Goal: Information Seeking & Learning: Find specific fact

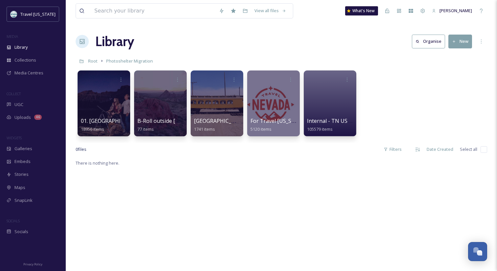
click at [169, 36] on div "Library Organise New" at bounding box center [282, 42] width 412 height 20
click at [206, 122] on span "[GEOGRAPHIC_DATA]" at bounding box center [221, 120] width 54 height 7
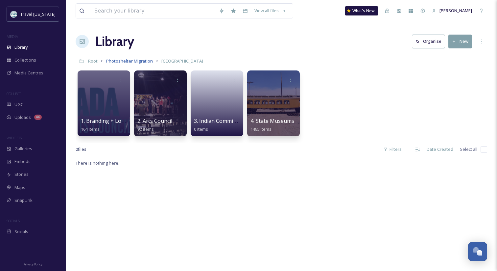
click at [139, 60] on span "Photoshelter Migration" at bounding box center [129, 61] width 47 height 6
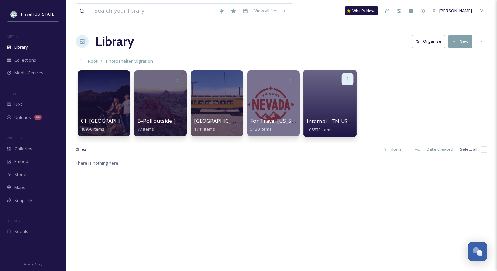
click at [346, 81] on icon at bounding box center [347, 78] width 5 height 5
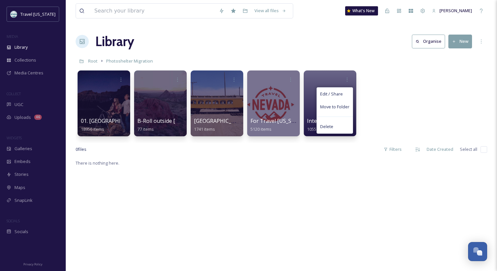
click at [413, 98] on div "01. Public Library 18956 items B-Roll outside [GEOGRAPHIC_DATA] - temp location…" at bounding box center [282, 105] width 412 height 76
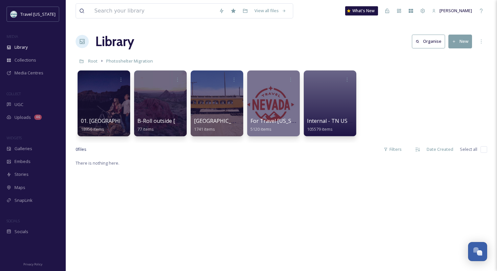
click at [244, 54] on div "View all files What's New [PERSON_NAME][GEOGRAPHIC_DATA] Organise New Root Phot…" at bounding box center [281, 214] width 431 height 429
click at [174, 120] on span "B-Roll outside [GEOGRAPHIC_DATA] - temp location" at bounding box center [202, 120] width 130 height 7
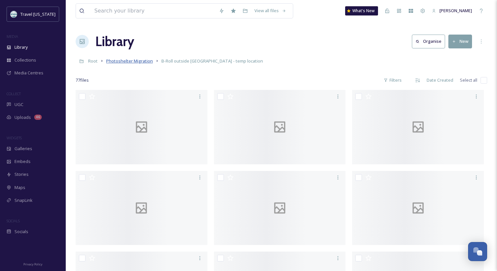
click at [140, 62] on span "Photoshelter Migration" at bounding box center [129, 61] width 47 height 6
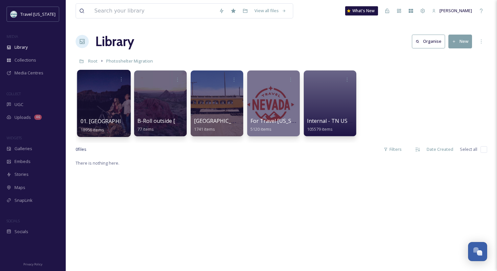
click at [94, 118] on span "01. [GEOGRAPHIC_DATA]" at bounding box center [112, 120] width 62 height 7
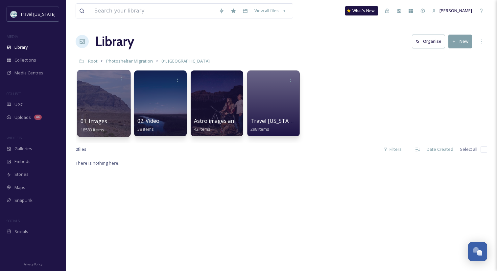
click at [97, 125] on div "01. Images 18583 items" at bounding box center [104, 125] width 47 height 16
click at [91, 119] on span "01. Images" at bounding box center [94, 120] width 27 height 7
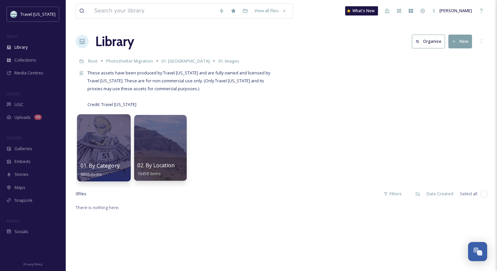
click at [90, 168] on span "01. By Category" at bounding box center [100, 165] width 39 height 7
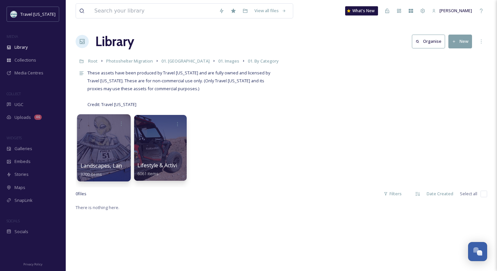
click at [116, 166] on span "Landscapes, Landmarks & Architecture" at bounding box center [130, 165] width 98 height 7
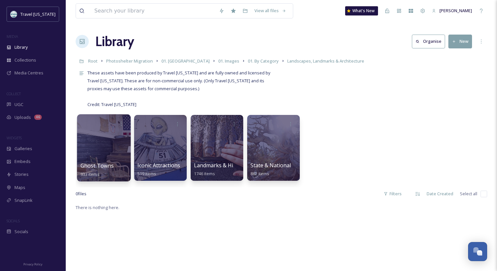
click at [96, 165] on span "Ghost Towns" at bounding box center [98, 165] width 34 height 7
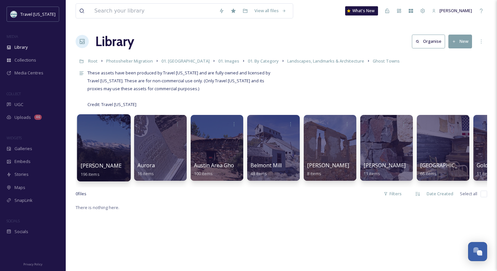
click at [104, 164] on span "[PERSON_NAME] Ghost Town" at bounding box center [118, 165] width 75 height 7
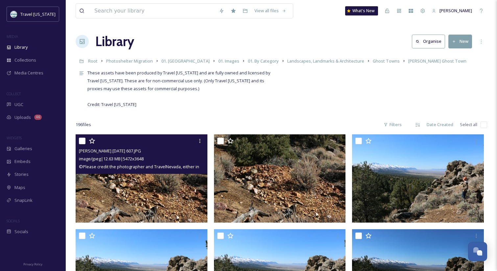
click at [162, 186] on img at bounding box center [142, 178] width 132 height 88
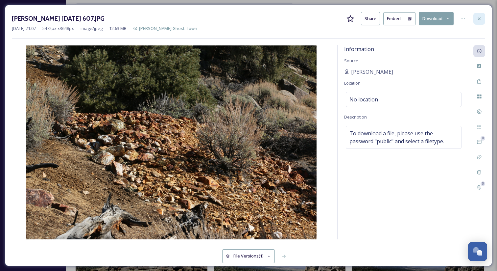
click at [480, 17] on icon at bounding box center [479, 18] width 5 height 5
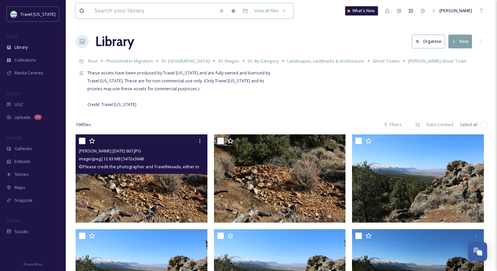
click at [128, 13] on input at bounding box center [153, 11] width 125 height 14
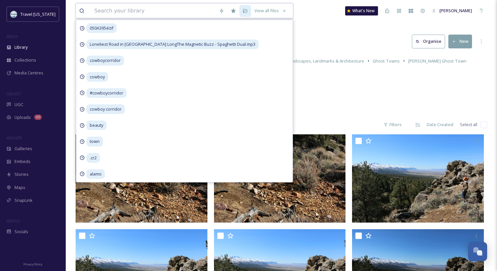
paste input "[GEOGRAPHIC_DATA]mp4"
type input "[GEOGRAPHIC_DATA]mp4"
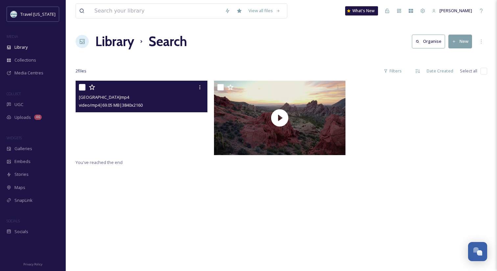
click at [170, 131] on video "Gold Butte National Monument.mp4" at bounding box center [142, 118] width 132 height 74
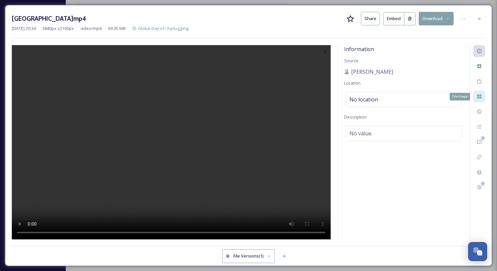
click at [480, 92] on div "File Usage" at bounding box center [479, 96] width 12 height 12
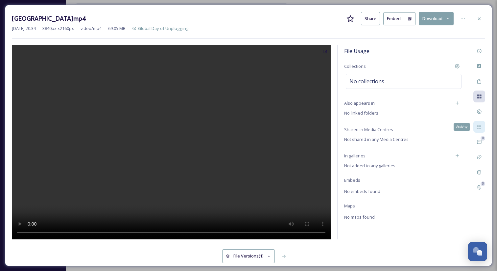
click at [480, 125] on icon at bounding box center [479, 127] width 4 height 4
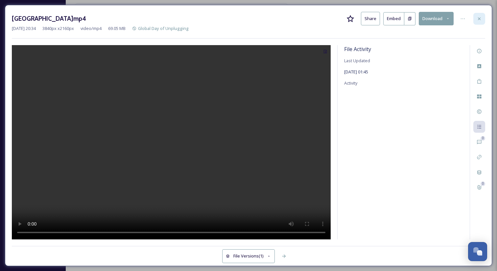
click at [480, 21] on icon at bounding box center [479, 18] width 5 height 5
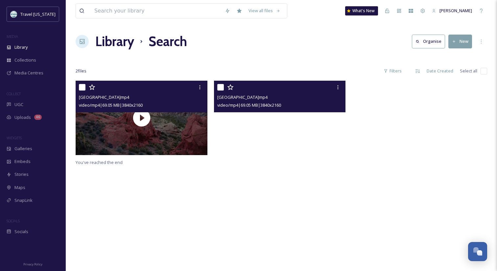
click at [267, 124] on video "Gold Butte National Monument.mp4" at bounding box center [280, 118] width 132 height 74
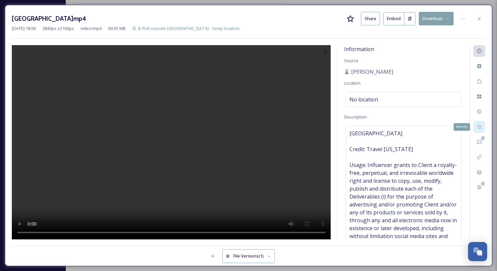
click at [480, 129] on icon at bounding box center [479, 126] width 5 height 5
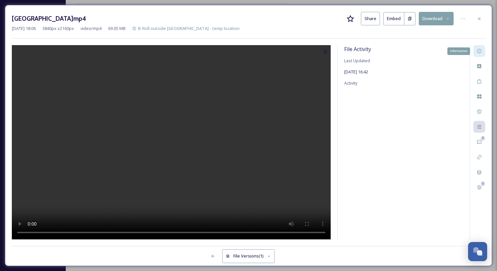
click at [478, 56] on div "Information" at bounding box center [479, 51] width 12 height 12
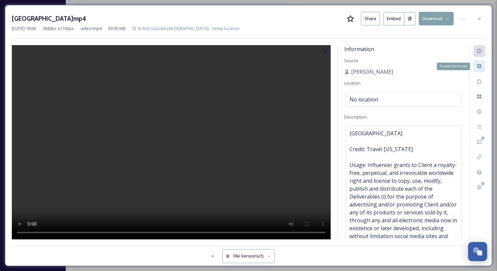
click at [480, 67] on icon at bounding box center [479, 66] width 4 height 4
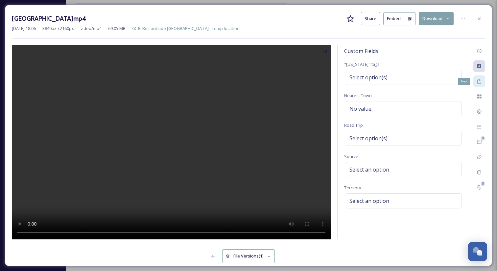
click at [478, 80] on icon at bounding box center [479, 81] width 5 height 5
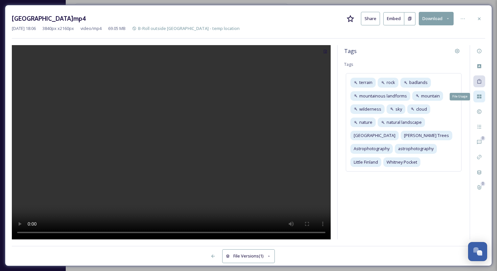
click at [481, 95] on icon at bounding box center [479, 96] width 4 height 4
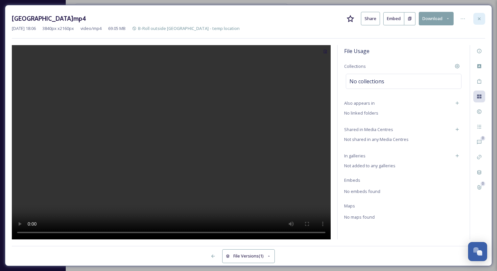
click at [480, 21] on div at bounding box center [479, 19] width 12 height 12
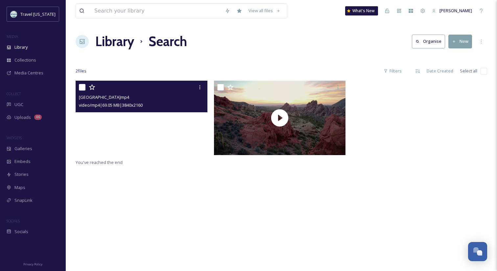
click at [196, 135] on video "Gold Butte National Monument.mp4" at bounding box center [142, 118] width 132 height 74
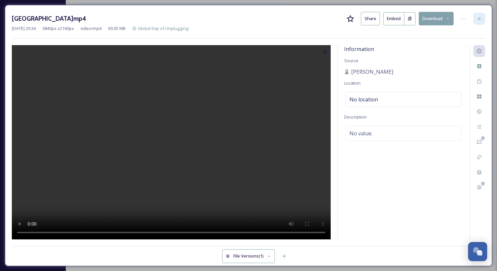
click at [479, 19] on icon at bounding box center [479, 18] width 5 height 5
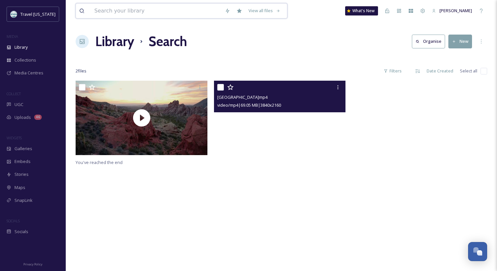
click at [152, 11] on input at bounding box center [156, 11] width 131 height 14
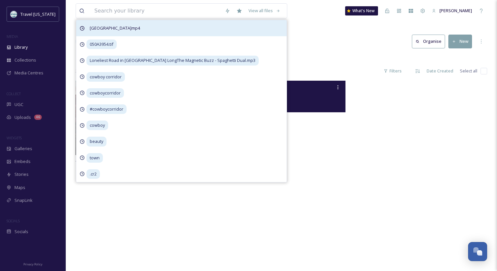
click at [143, 28] on span "[GEOGRAPHIC_DATA]mp4" at bounding box center [114, 28] width 57 height 10
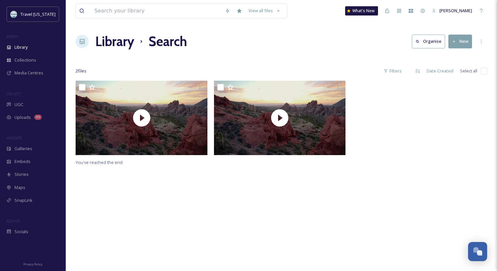
click at [321, 42] on div "Library Search Organise New" at bounding box center [282, 42] width 412 height 20
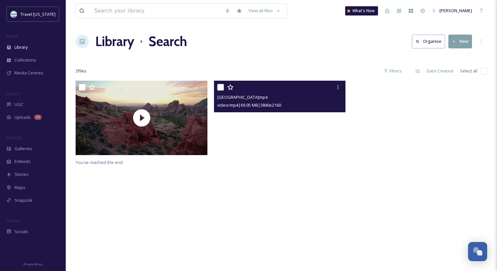
click at [276, 118] on video "Gold Butte National Monument.mp4" at bounding box center [280, 118] width 132 height 74
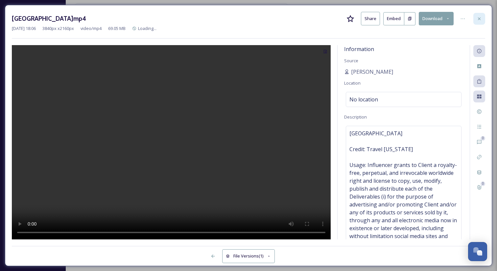
click at [479, 19] on icon at bounding box center [479, 18] width 5 height 5
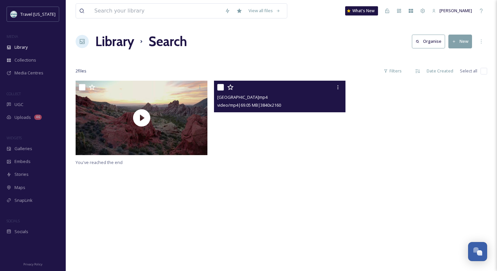
click at [291, 135] on video "Gold Butte National Monument.mp4" at bounding box center [280, 118] width 132 height 74
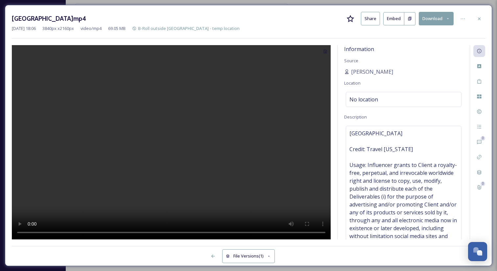
click at [400, 49] on div "Information Source [PERSON_NAME] Location No location Description [GEOGRAPHIC_D…" at bounding box center [404, 142] width 132 height 194
click at [479, 98] on icon at bounding box center [479, 96] width 4 height 4
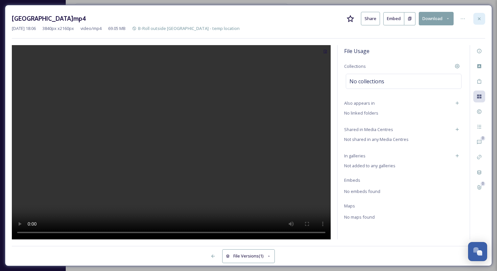
click at [479, 23] on div at bounding box center [479, 19] width 12 height 12
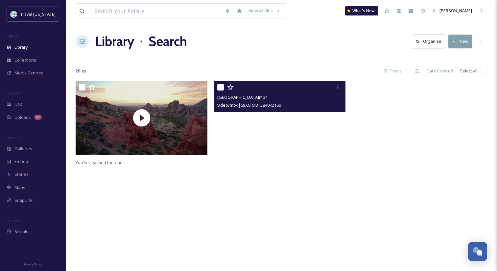
click at [255, 124] on video "Gold Butte National Monument.mp4" at bounding box center [280, 118] width 132 height 74
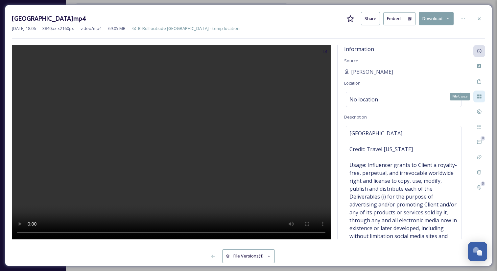
click at [479, 101] on div "File Usage" at bounding box center [479, 96] width 12 height 12
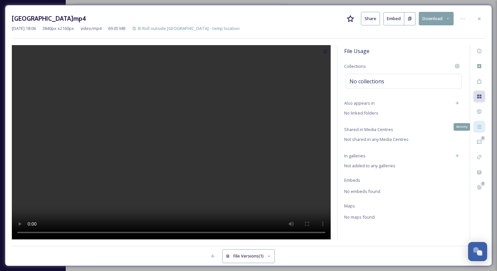
click at [480, 126] on icon at bounding box center [479, 126] width 5 height 5
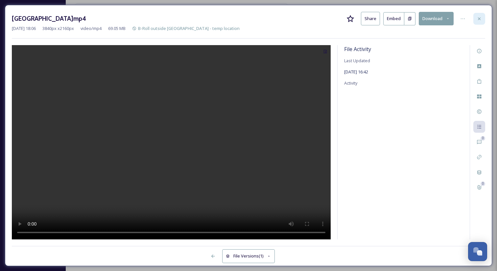
click at [478, 21] on div at bounding box center [479, 19] width 12 height 12
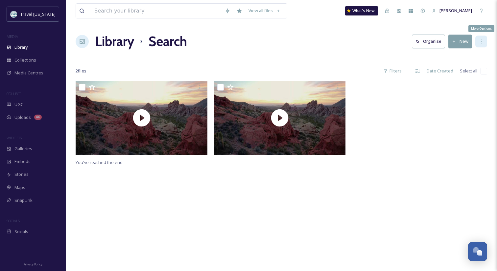
click at [478, 42] on div "More Options" at bounding box center [481, 42] width 12 height 12
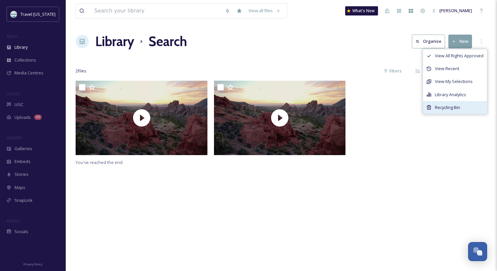
click at [444, 111] on div "Recycling Bin" at bounding box center [455, 107] width 64 height 13
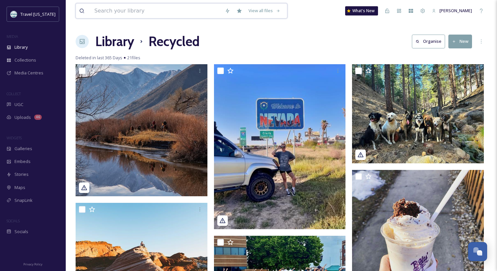
click at [154, 12] on input at bounding box center [156, 11] width 131 height 14
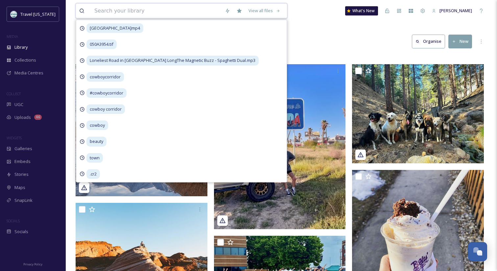
paste input "[GEOGRAPHIC_DATA]mp4"
type input "[GEOGRAPHIC_DATA]mp4"
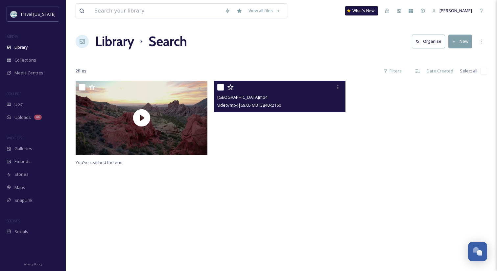
click at [292, 124] on video "Gold Butte National Monument.mp4" at bounding box center [280, 118] width 132 height 74
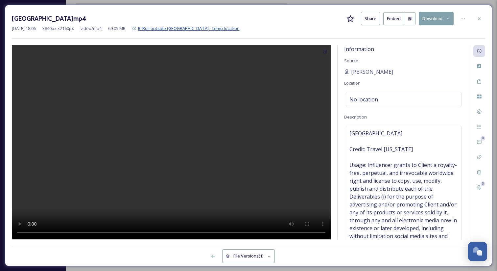
click at [200, 25] on span "B-Roll outside [GEOGRAPHIC_DATA] - temp location" at bounding box center [189, 28] width 102 height 6
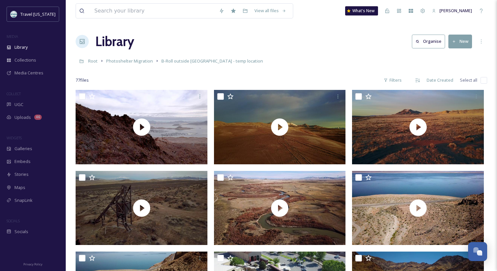
click at [197, 45] on div "Library Organise New" at bounding box center [282, 42] width 412 height 20
click at [93, 60] on span "Root" at bounding box center [93, 61] width 10 height 6
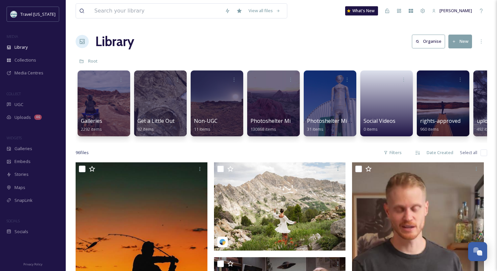
click at [172, 43] on div "Library Organise New" at bounding box center [282, 42] width 412 height 20
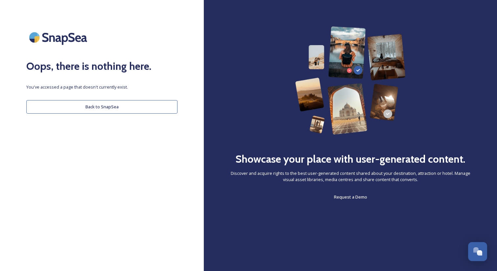
click at [334, 41] on img at bounding box center [350, 80] width 110 height 108
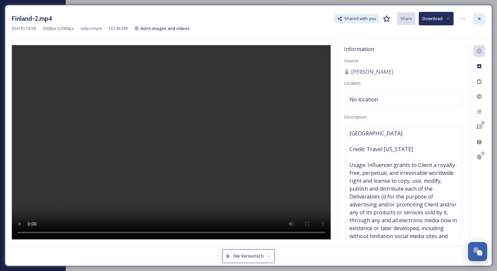
click at [481, 20] on icon at bounding box center [479, 18] width 5 height 5
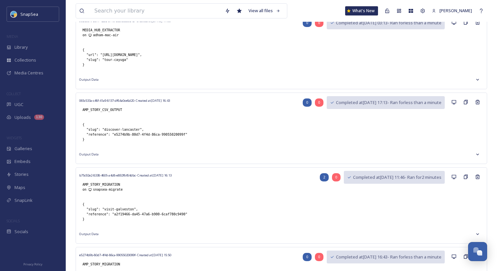
scroll to position [285, 0]
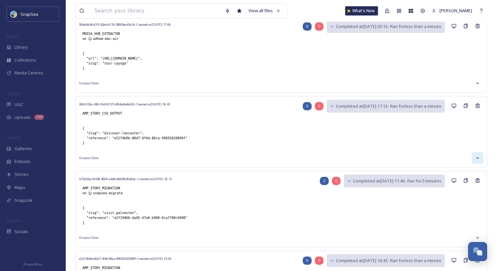
click at [478, 155] on icon at bounding box center [477, 157] width 5 height 5
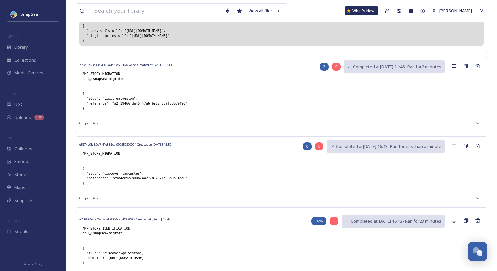
scroll to position [435, 0]
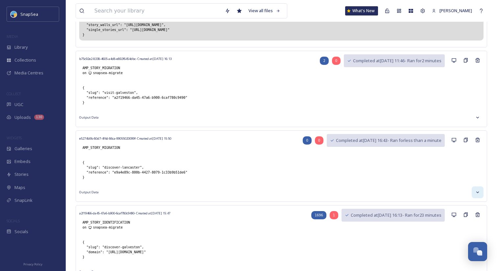
click at [477, 187] on div at bounding box center [478, 192] width 12 height 12
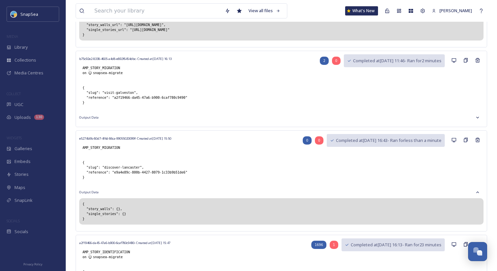
click at [199, 69] on div "b75c92e2-8338-4605-a4d8-e892f6454dbc - Created at [DATE] 16:13 AMP_STORY_MIGRAT…" at bounding box center [281, 68] width 404 height 28
